Goal: Information Seeking & Learning: Find specific page/section

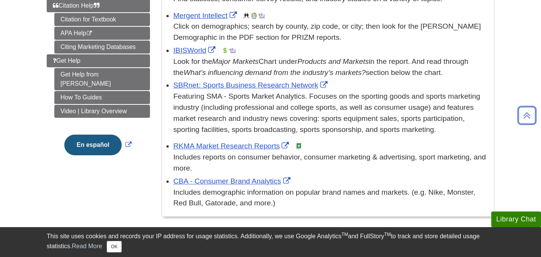
scroll to position [260, 0]
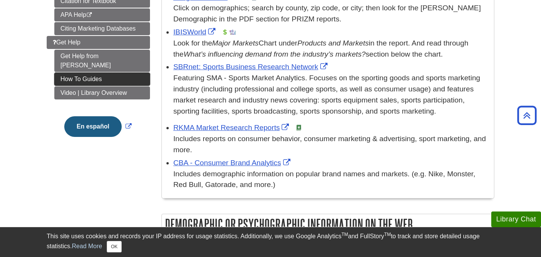
click at [98, 73] on link "How To Guides" at bounding box center [102, 79] width 96 height 13
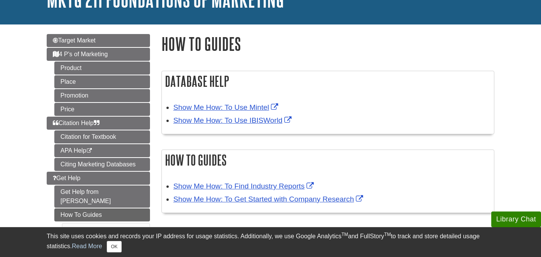
scroll to position [64, 0]
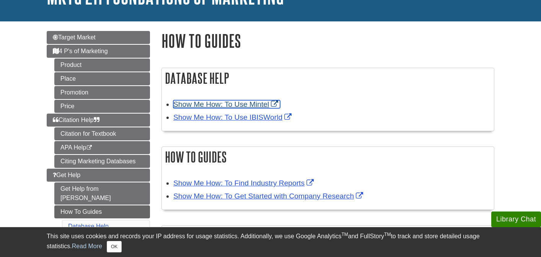
click at [274, 106] on link "Show Me How: To Use Mintel" at bounding box center [226, 104] width 107 height 8
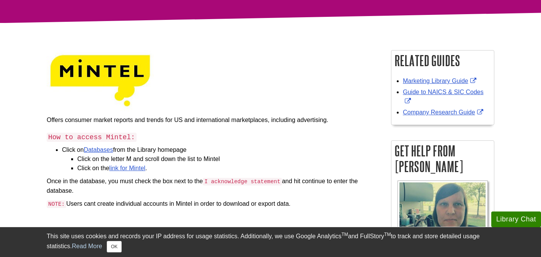
scroll to position [72, 0]
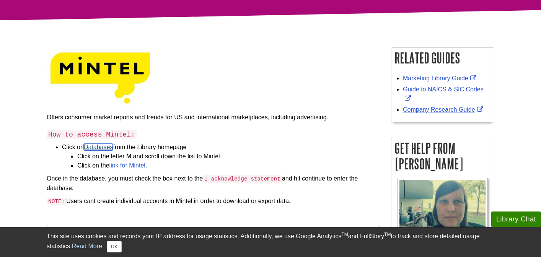
click at [109, 147] on link "Databases" at bounding box center [98, 147] width 29 height 7
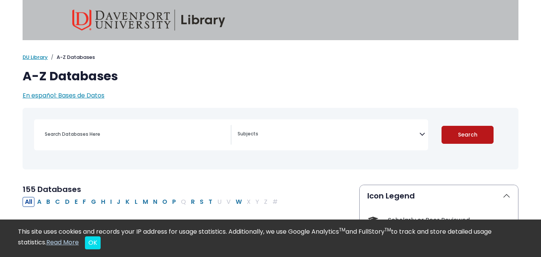
click at [461, 132] on button "Search" at bounding box center [468, 135] width 52 height 18
click at [466, 135] on button "Search" at bounding box center [468, 135] width 52 height 18
select select "Database Subject Filter"
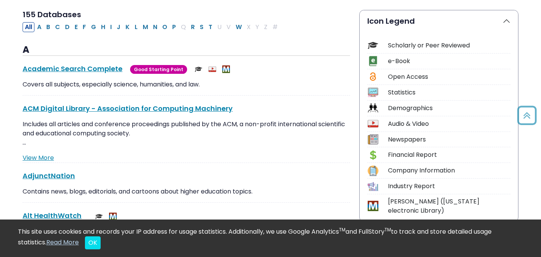
scroll to position [176, 0]
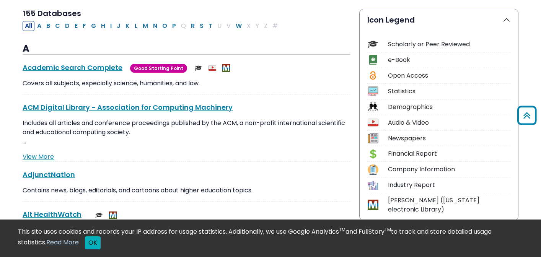
click at [95, 243] on button "OK" at bounding box center [93, 243] width 16 height 13
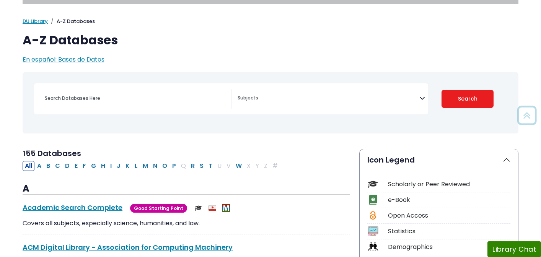
scroll to position [35, 0]
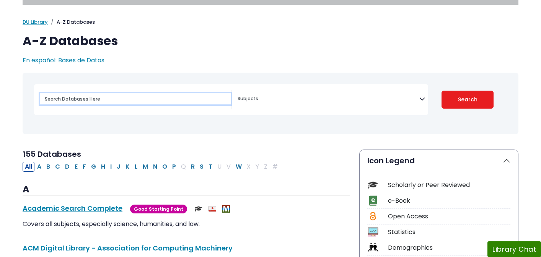
click at [130, 97] on input "Search database by title or keyword" at bounding box center [135, 98] width 191 height 11
type input "pepsi"
click at [442, 91] on button "Search" at bounding box center [468, 100] width 52 height 18
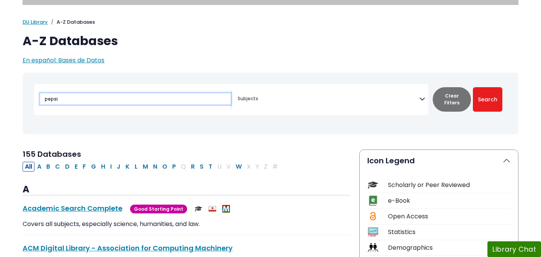
select select "Database Subject Filter"
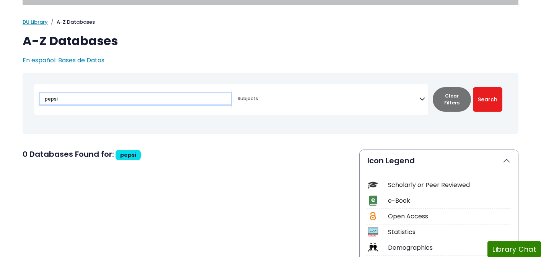
drag, startPoint x: 205, startPoint y: 100, endPoint x: 0, endPoint y: 76, distance: 206.2
type input "\"
type input "mintel"
click at [473, 87] on button "Search" at bounding box center [487, 99] width 29 height 25
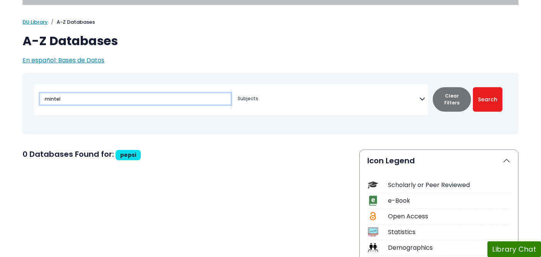
select select "Database Subject Filter"
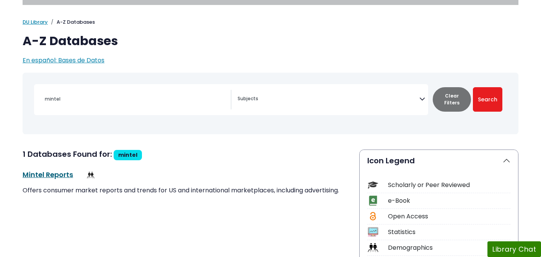
click at [54, 173] on link "Mintel Reports This link opens in a new window" at bounding box center [48, 175] width 51 height 10
